Goal: Task Accomplishment & Management: Use online tool/utility

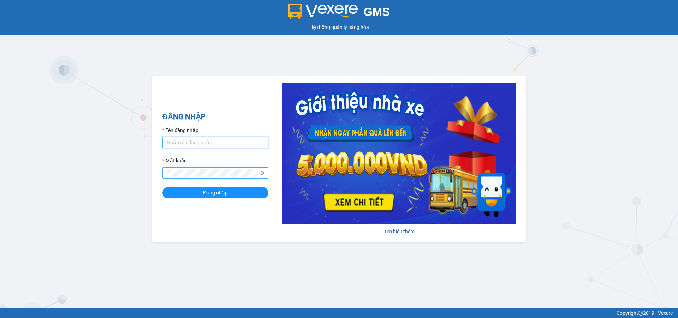
type input "ptha.hhg"
click at [162, 187] on button "Đăng nhập" at bounding box center [215, 192] width 106 height 11
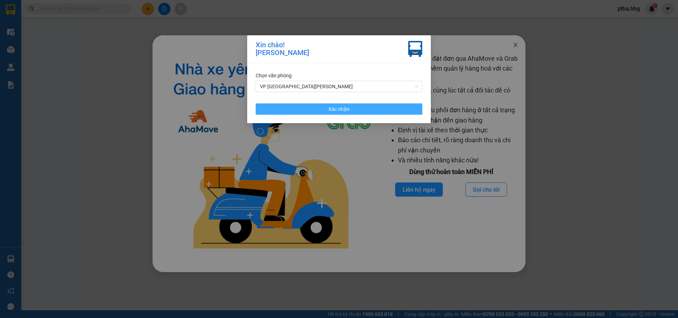
drag, startPoint x: 400, startPoint y: 108, endPoint x: 520, endPoint y: 54, distance: 132.1
click at [400, 108] on button "Xác nhận" at bounding box center [339, 108] width 167 height 11
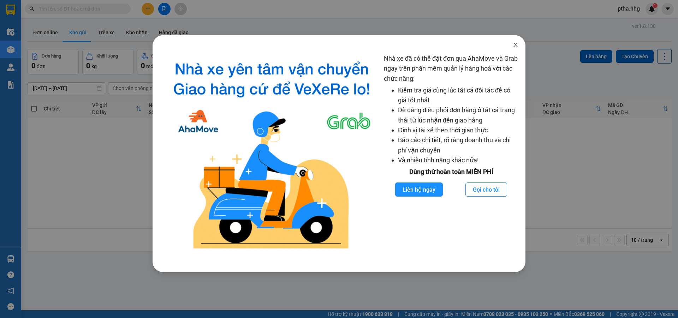
click at [514, 45] on icon "close" at bounding box center [516, 45] width 6 height 6
